Goal: Find specific page/section: Find specific page/section

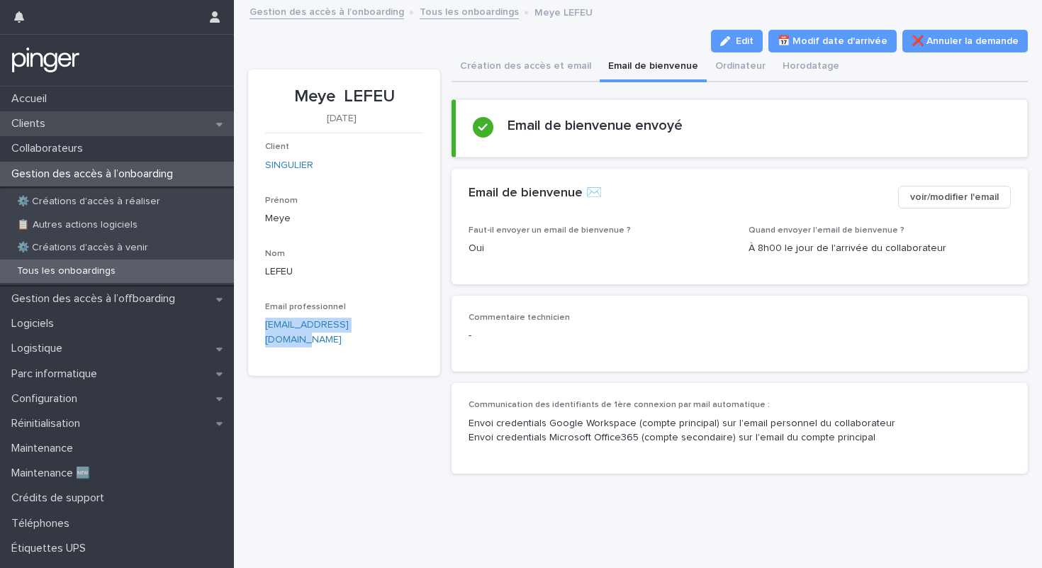
click at [94, 125] on div "Clients" at bounding box center [117, 123] width 234 height 25
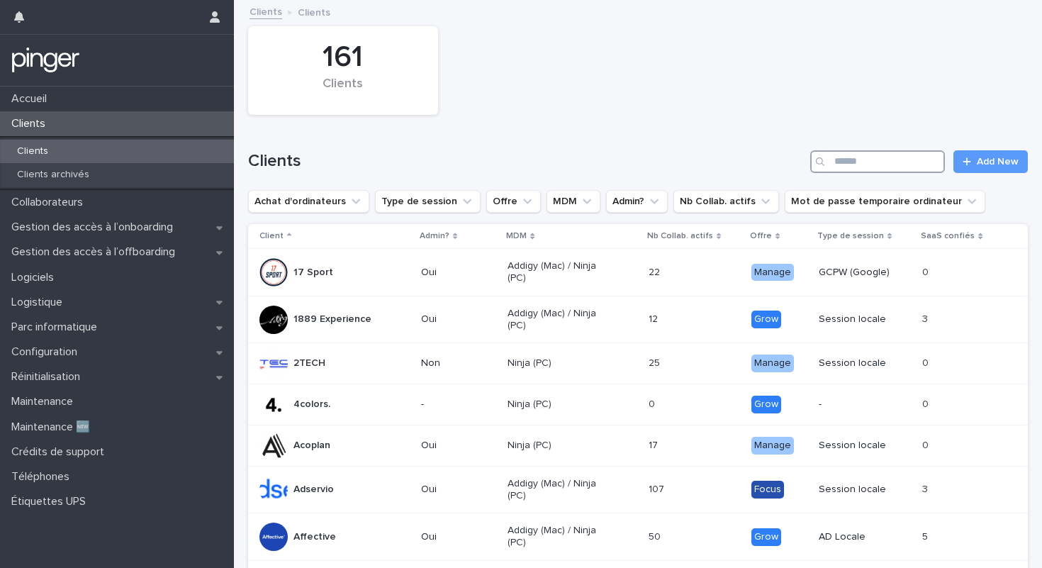
click at [870, 161] on input "Search" at bounding box center [877, 161] width 135 height 23
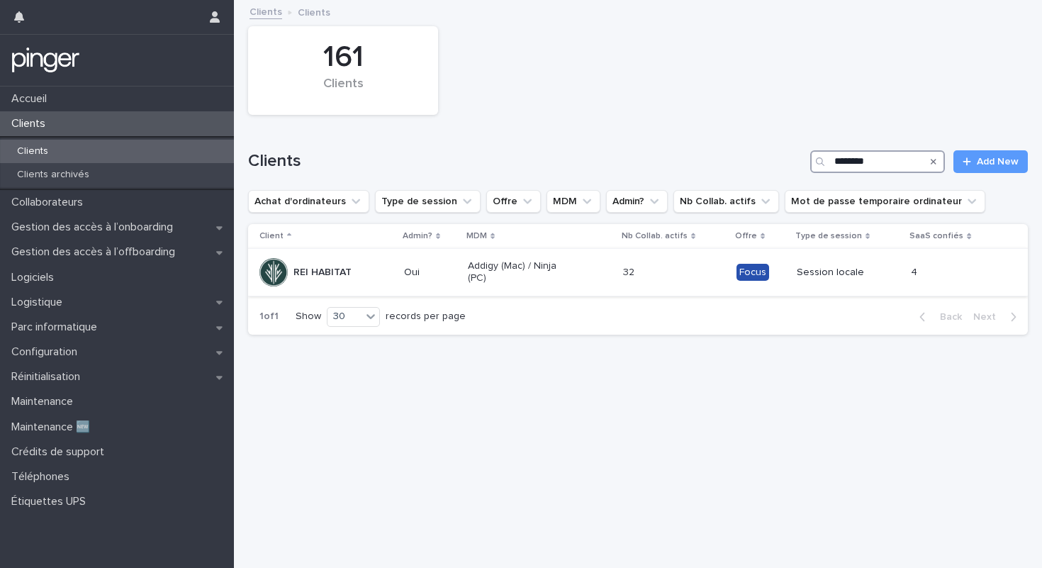
type input "********"
click at [569, 279] on p "Addigy (Mac) / Ninja (PC)" at bounding box center [518, 272] width 101 height 24
